Goal: Task Accomplishment & Management: Manage account settings

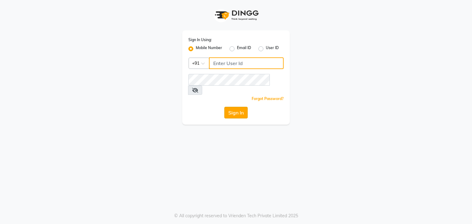
type input "9930388551"
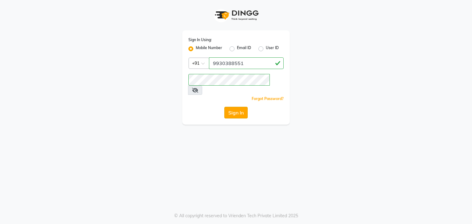
click at [239, 107] on button "Sign In" at bounding box center [235, 113] width 23 height 12
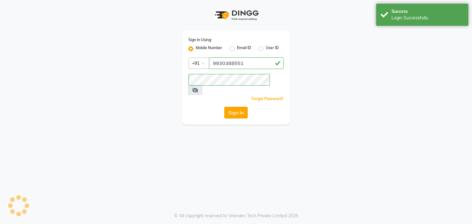
select select "service"
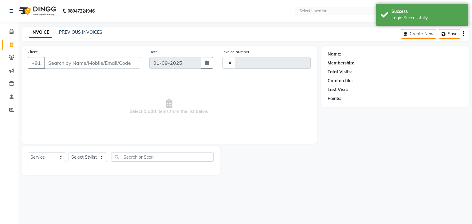
select select "en"
type input "1389"
select select "5659"
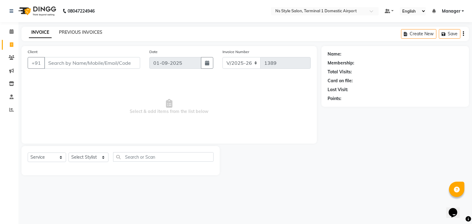
click at [79, 33] on link "PREVIOUS INVOICES" at bounding box center [80, 32] width 43 height 6
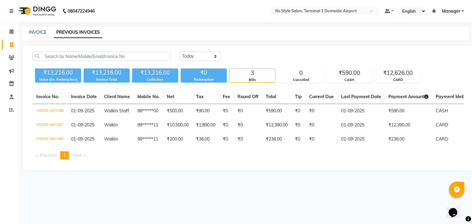
click at [451, 11] on span "Manager" at bounding box center [451, 11] width 18 height 6
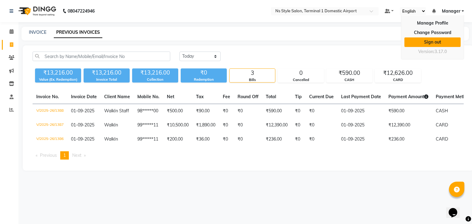
click at [427, 42] on link "Sign out" at bounding box center [432, 42] width 56 height 10
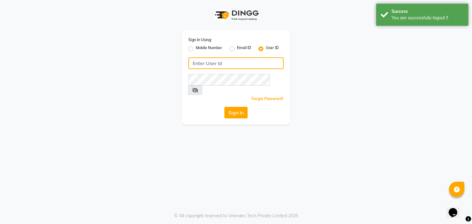
type input "9930388551"
click at [221, 60] on input "9930388551" at bounding box center [235, 63] width 95 height 12
click at [196, 48] on label "Mobile Number" at bounding box center [209, 48] width 26 height 7
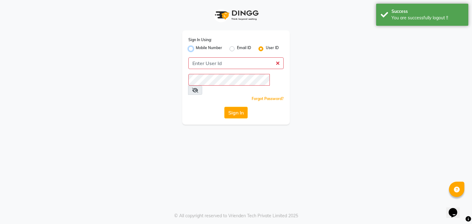
click at [196, 48] on input "Mobile Number" at bounding box center [198, 47] width 4 height 4
radio input "true"
radio input "false"
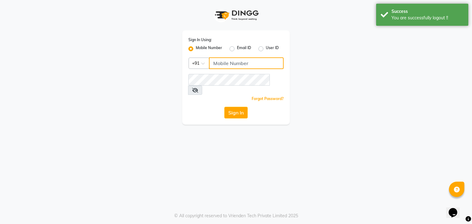
type input "9930388551"
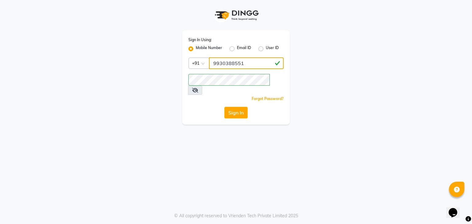
click at [258, 66] on input "9930388551" at bounding box center [246, 63] width 75 height 12
type input "9172677380"
click at [213, 145] on div "Sign In Using: Mobile Number Email ID User ID Country Code × [PHONE_NUMBER] Rem…" at bounding box center [236, 112] width 472 height 224
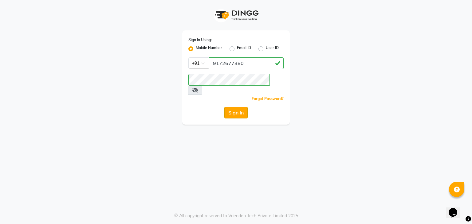
click at [234, 109] on button "Sign In" at bounding box center [235, 113] width 23 height 12
